Goal: Information Seeking & Learning: Learn about a topic

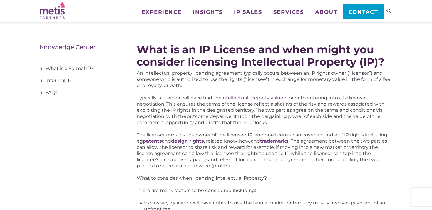
scroll to position [72, 0]
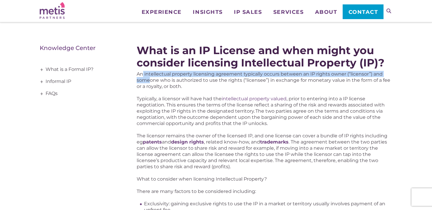
drag, startPoint x: 143, startPoint y: 75, endPoint x: 150, endPoint y: 80, distance: 8.9
click at [151, 80] on p "An intellectual property licensing agreement typically occurs between an IP rig…" at bounding box center [265, 80] width 256 height 19
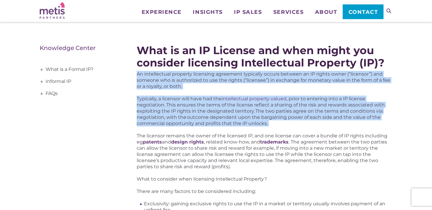
drag, startPoint x: 134, startPoint y: 71, endPoint x: 126, endPoint y: 130, distance: 59.6
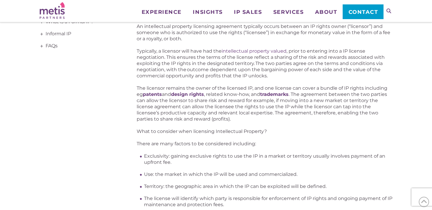
scroll to position [119, 0]
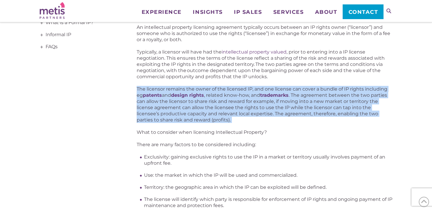
drag, startPoint x: 135, startPoint y: 88, endPoint x: 130, endPoint y: 129, distance: 41.2
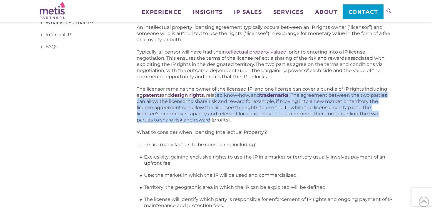
drag, startPoint x: 216, startPoint y: 94, endPoint x: 209, endPoint y: 118, distance: 24.5
click at [209, 118] on p "The licensor remains the owner of the licensed IP, and one license can cover a …" at bounding box center [265, 104] width 256 height 37
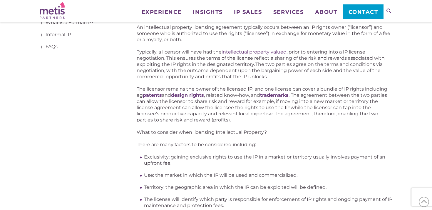
click at [181, 133] on p "What to consider when licensing Intellectual Property?" at bounding box center [265, 132] width 256 height 6
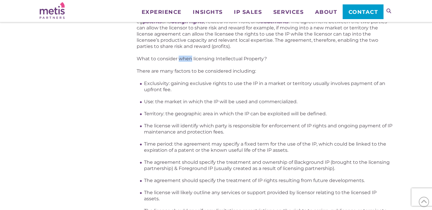
scroll to position [191, 0]
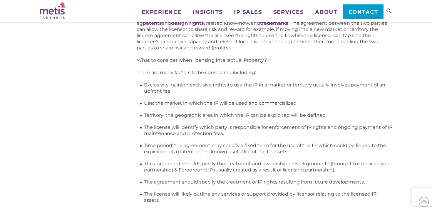
click at [146, 103] on li "Use: the market in which the IP will be used and commercialized." at bounding box center [268, 103] width 248 height 6
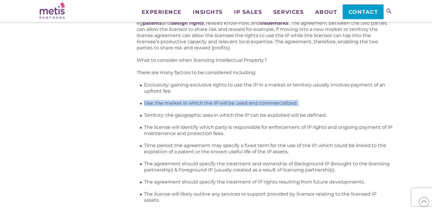
click at [146, 103] on li "Use: the market in which the IP will be used and commercialized." at bounding box center [268, 103] width 248 height 6
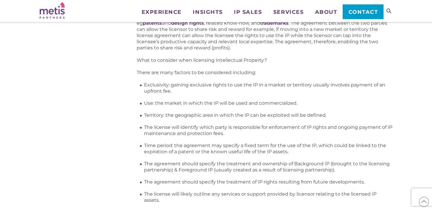
click at [151, 114] on li "Territory: the geographic area in which the IP can be exploited will be defined." at bounding box center [268, 115] width 248 height 6
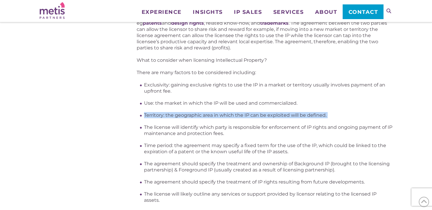
click at [151, 114] on li "Territory: the geographic area in which the IP can be exploited will be defined." at bounding box center [268, 115] width 248 height 6
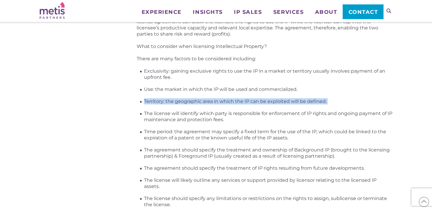
scroll to position [203, 0]
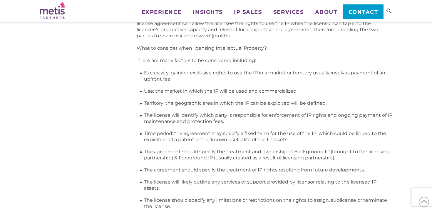
click at [156, 115] on li "The license will identify which party is responsible for enforcement of IP righ…" at bounding box center [268, 118] width 248 height 12
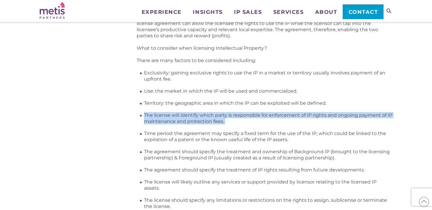
click at [156, 115] on li "The license will identify which party is responsible for enforcement of IP righ…" at bounding box center [268, 118] width 248 height 12
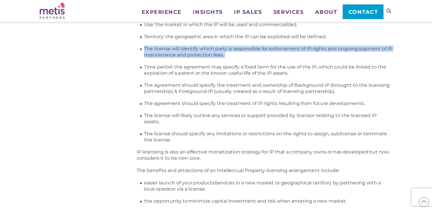
scroll to position [271, 0]
